Goal: Navigation & Orientation: Find specific page/section

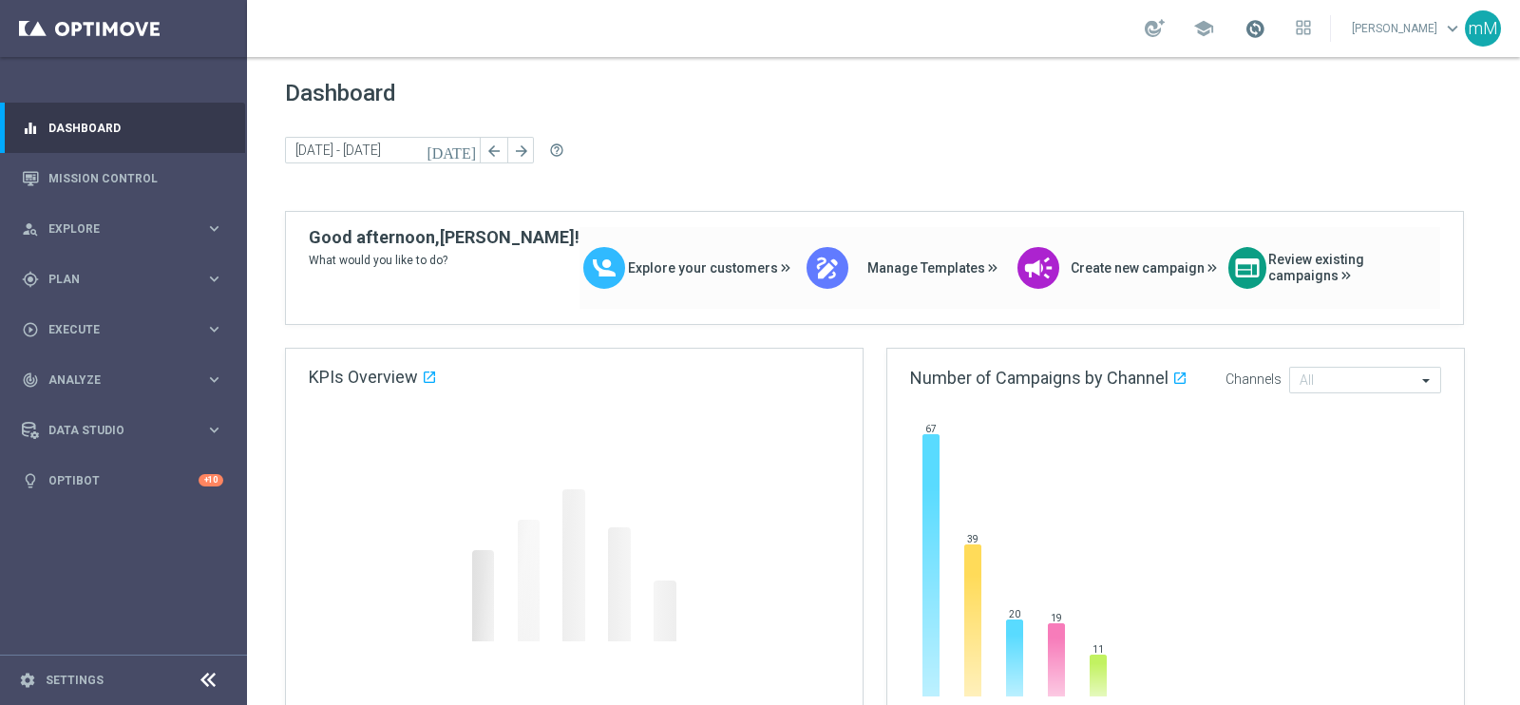
click at [1245, 23] on span at bounding box center [1254, 28] width 21 height 21
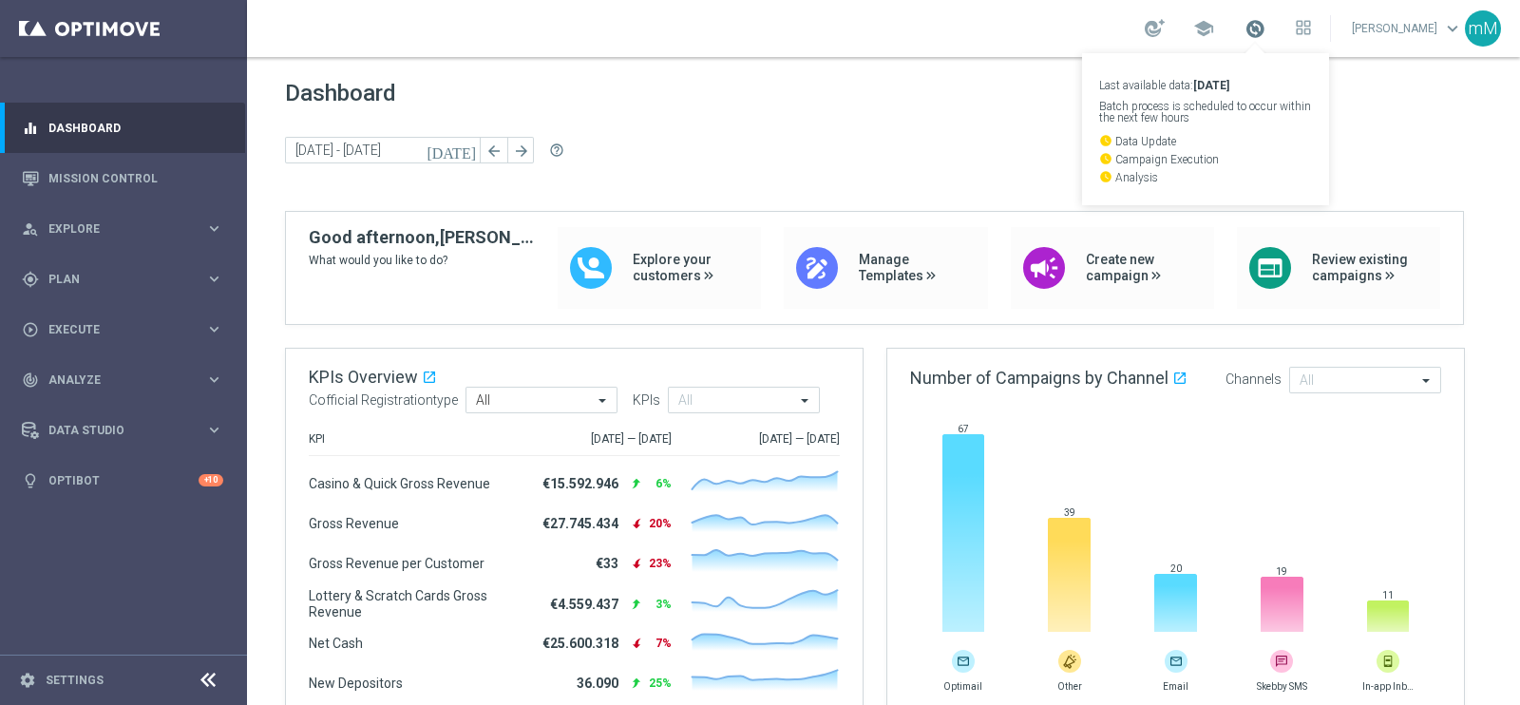
click at [1245, 23] on span at bounding box center [1254, 28] width 21 height 21
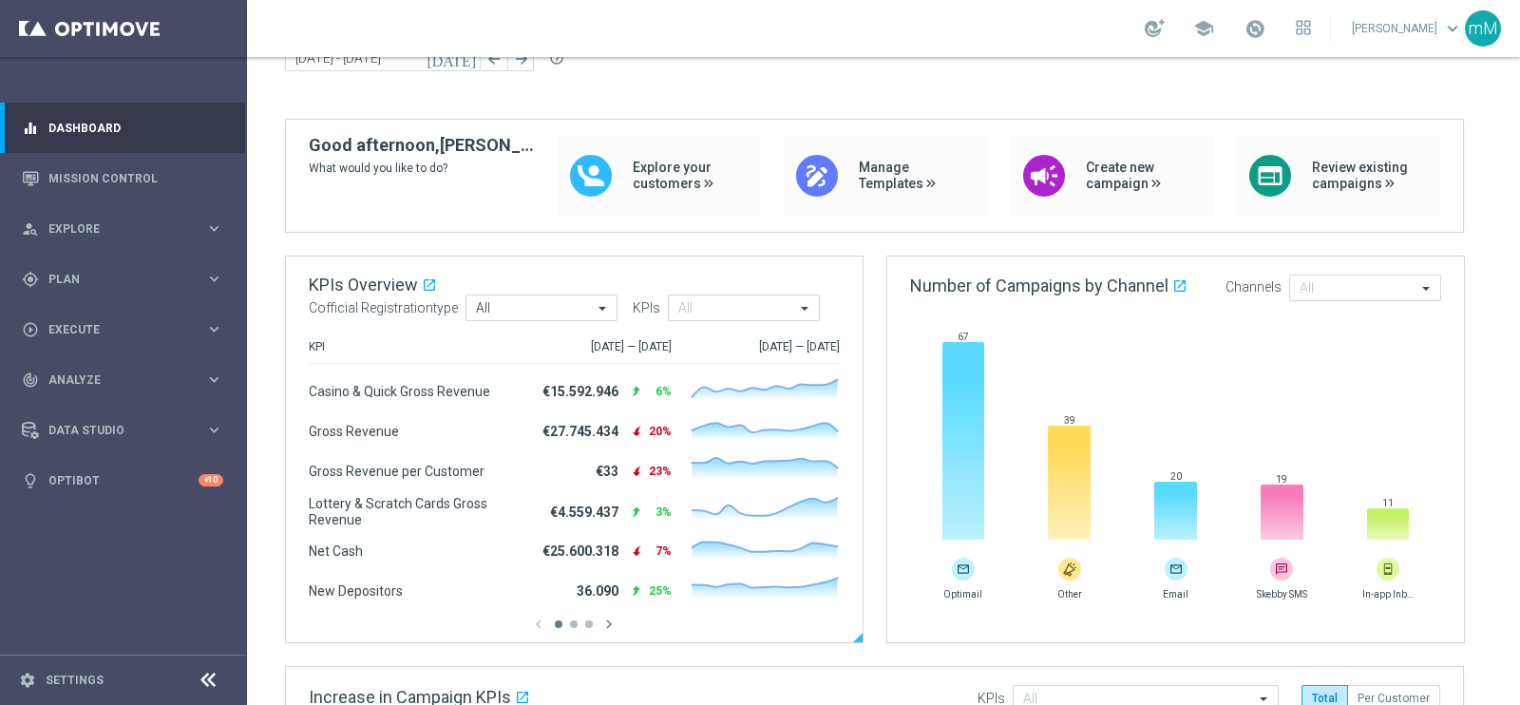
scroll to position [94, 0]
click at [571, 618] on button "button" at bounding box center [574, 622] width 8 height 8
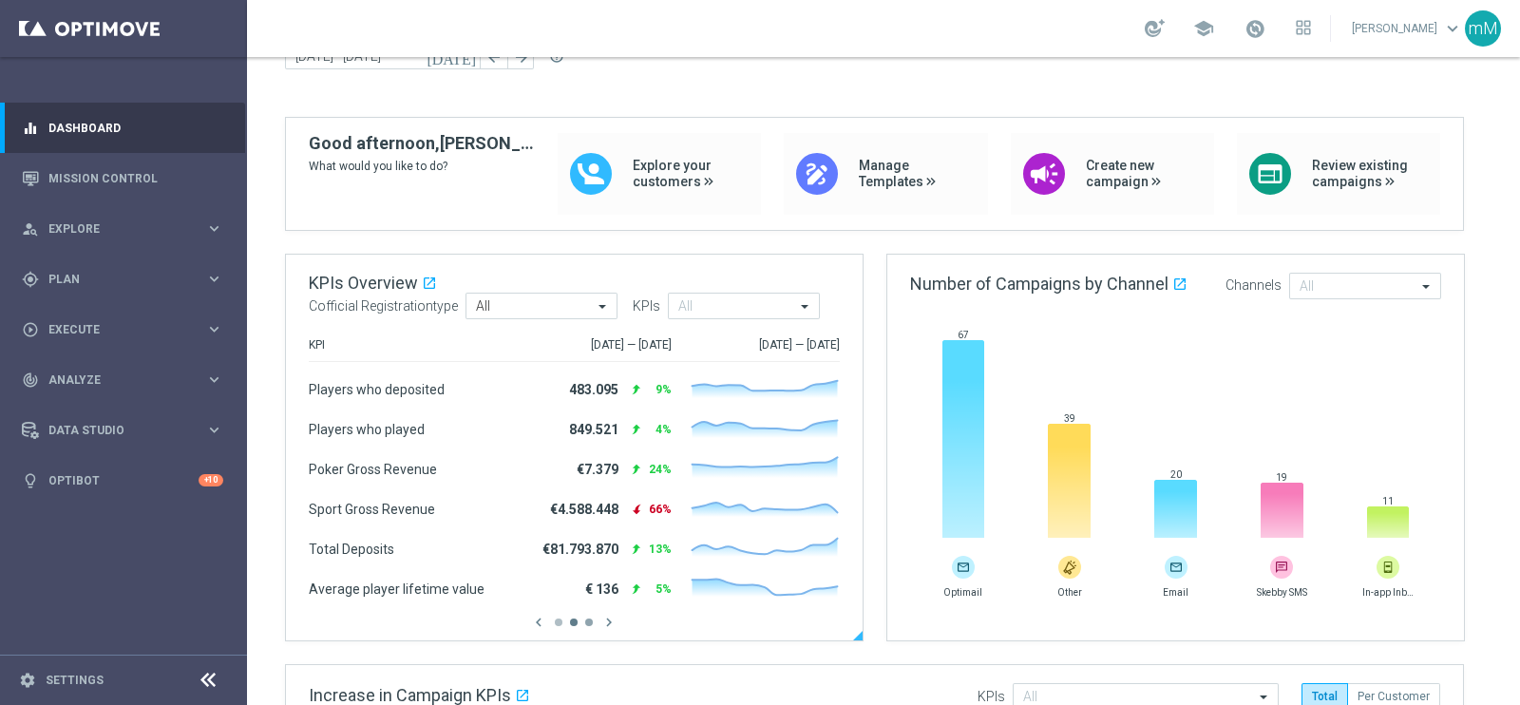
click at [591, 621] on button "button" at bounding box center [589, 622] width 8 height 8
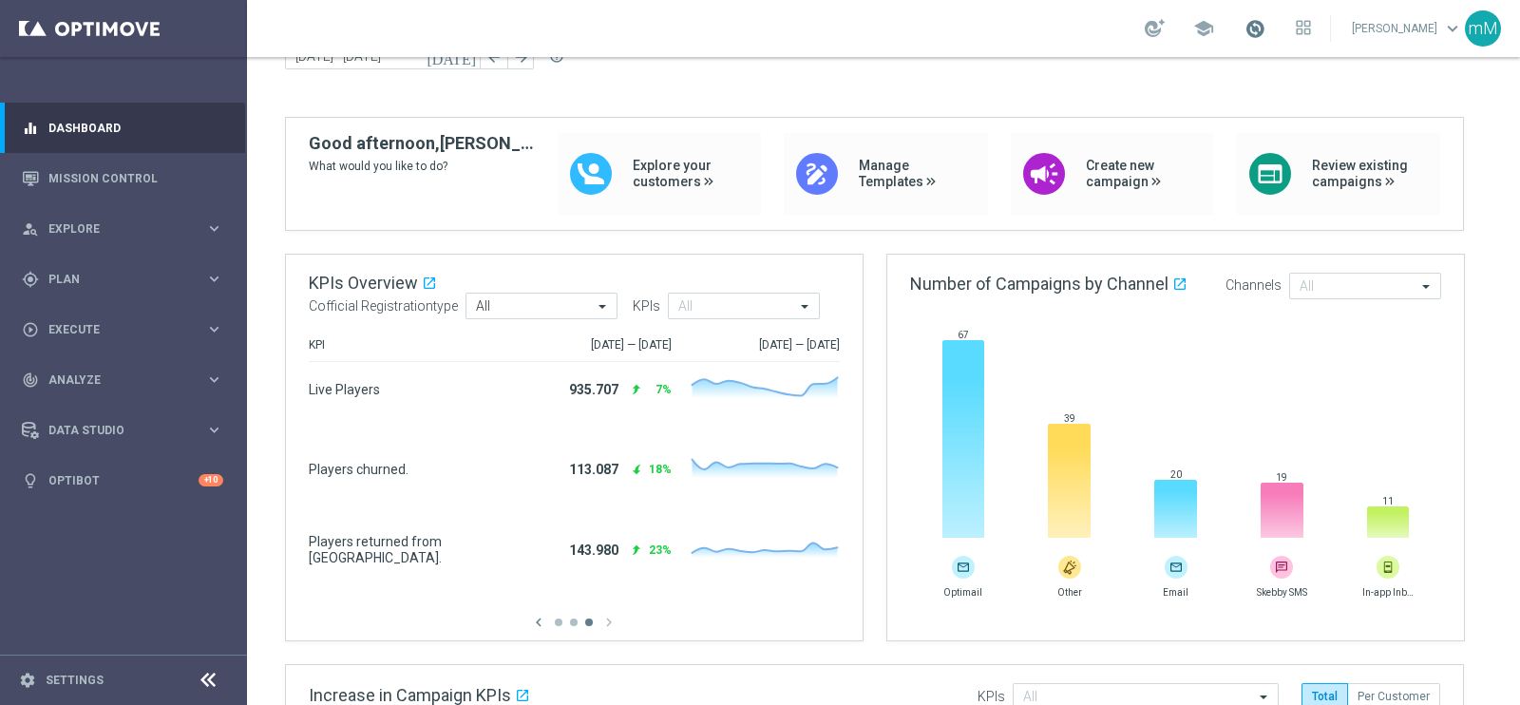
click at [1244, 38] on span at bounding box center [1254, 28] width 21 height 21
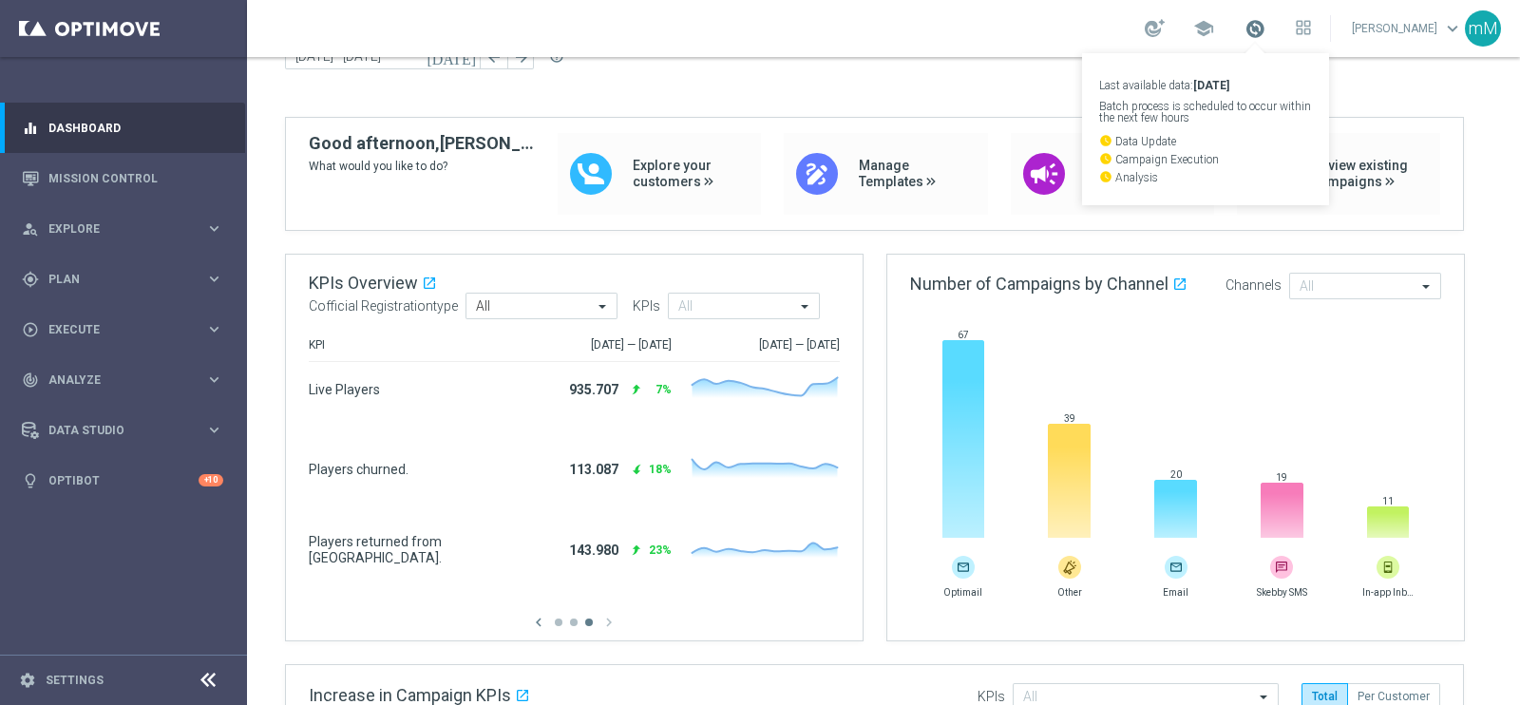
click at [1244, 38] on span at bounding box center [1254, 28] width 21 height 21
